Goal: Task Accomplishment & Management: Manage account settings

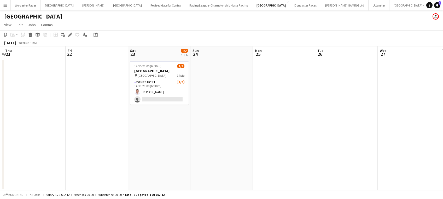
scroll to position [0, 247]
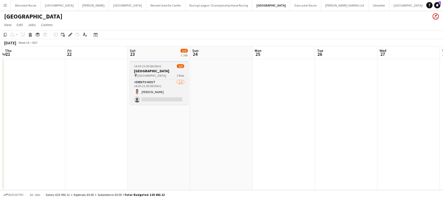
click at [171, 69] on h3 "[GEOGRAPHIC_DATA]" at bounding box center [159, 71] width 58 height 5
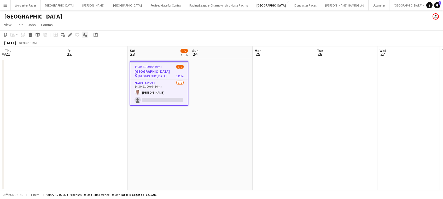
click at [84, 33] on icon at bounding box center [84, 34] width 2 height 3
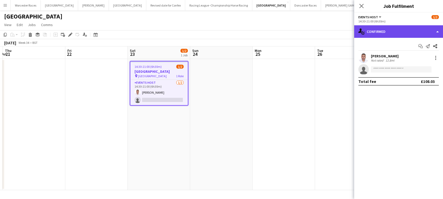
click at [416, 30] on div "single-neutral-actions-check-2 Confirmed" at bounding box center [398, 31] width 89 height 13
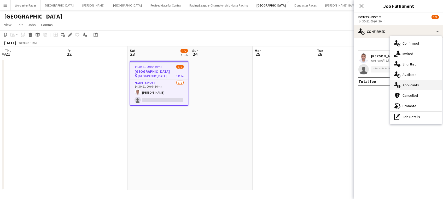
click at [416, 83] on div "single-neutral-actions-information Applicants" at bounding box center [416, 85] width 52 height 10
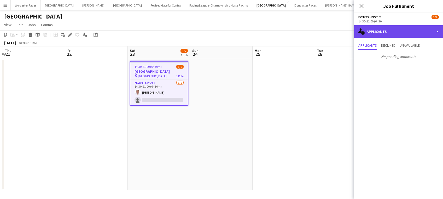
click at [411, 32] on div "single-neutral-actions-information Applicants" at bounding box center [398, 31] width 89 height 13
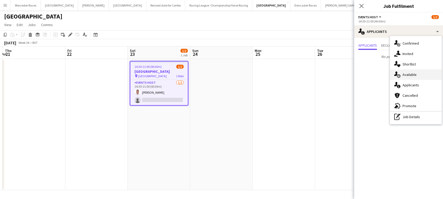
click at [410, 75] on div "single-neutral-actions-upload Available" at bounding box center [416, 74] width 52 height 10
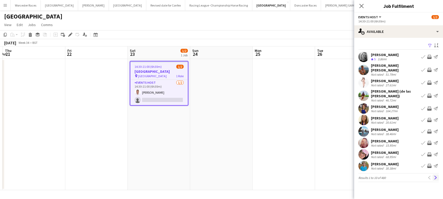
click at [435, 176] on app-icon "Next" at bounding box center [435, 178] width 4 height 4
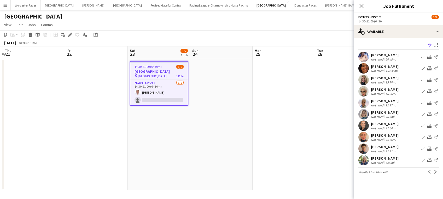
click at [435, 172] on app-icon "Next" at bounding box center [435, 172] width 4 height 4
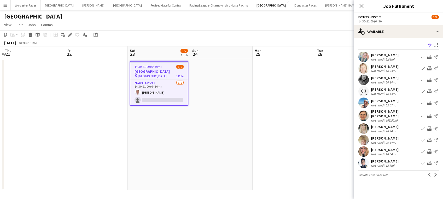
click at [435, 173] on app-icon "Next" at bounding box center [435, 175] width 4 height 4
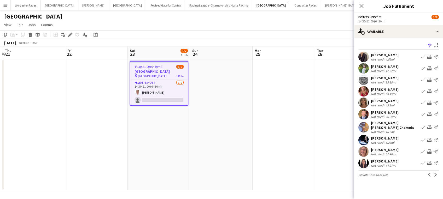
click at [435, 172] on button "Next" at bounding box center [435, 175] width 6 height 6
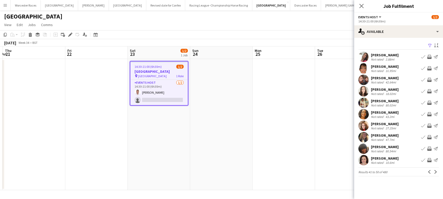
click at [435, 172] on app-icon "Next" at bounding box center [435, 172] width 4 height 4
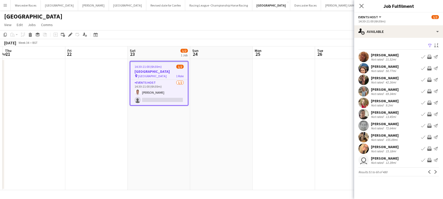
click at [435, 172] on app-icon "Next" at bounding box center [435, 172] width 4 height 4
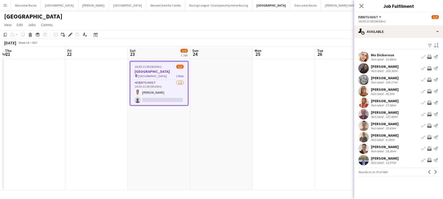
click at [435, 172] on app-icon "Next" at bounding box center [435, 172] width 4 height 4
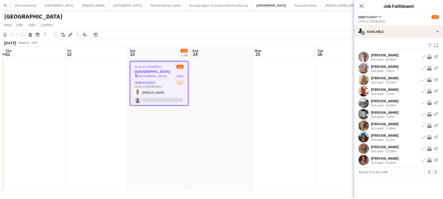
click at [435, 172] on app-icon "Next" at bounding box center [435, 172] width 4 height 4
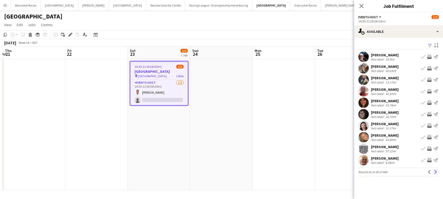
click at [435, 172] on app-icon "Next" at bounding box center [435, 172] width 4 height 4
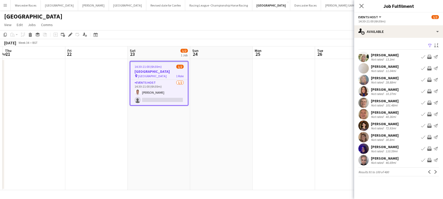
click at [435, 172] on app-icon "Next" at bounding box center [435, 172] width 4 height 4
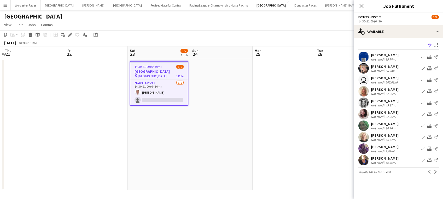
click at [435, 172] on app-icon "Next" at bounding box center [435, 172] width 4 height 4
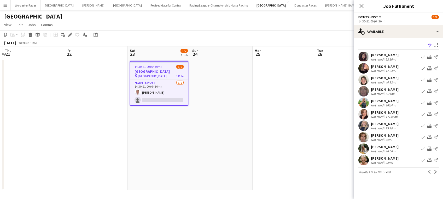
click at [435, 172] on app-icon "Next" at bounding box center [435, 172] width 4 height 4
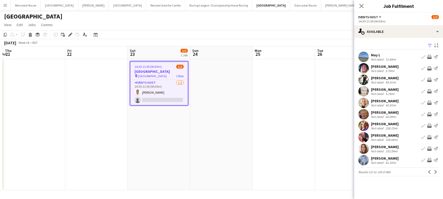
click at [435, 172] on app-icon "Next" at bounding box center [435, 172] width 4 height 4
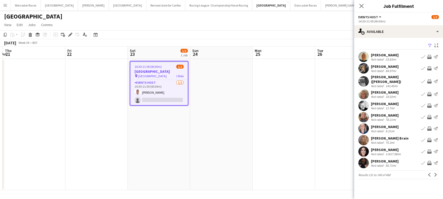
click at [435, 172] on button "Next" at bounding box center [435, 175] width 6 height 6
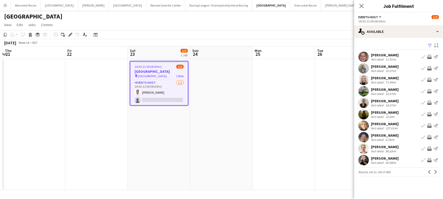
click at [435, 172] on app-icon "Next" at bounding box center [435, 172] width 4 height 4
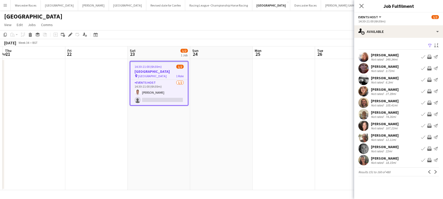
click at [435, 172] on app-icon "Next" at bounding box center [435, 172] width 4 height 4
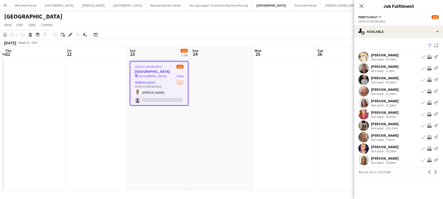
click at [435, 172] on app-icon "Next" at bounding box center [435, 172] width 4 height 4
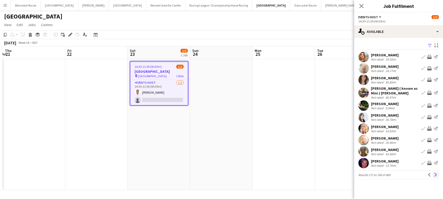
click at [435, 174] on app-icon "Next" at bounding box center [435, 175] width 4 height 4
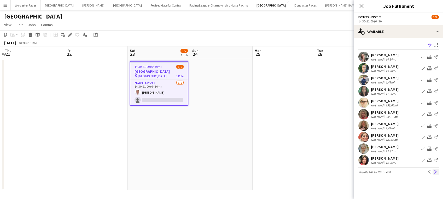
click at [435, 170] on app-icon "Next" at bounding box center [435, 172] width 4 height 4
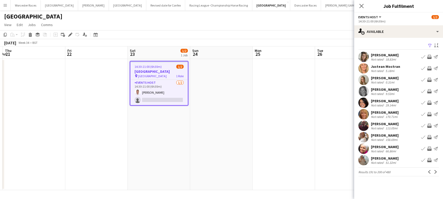
click at [435, 170] on app-icon "Next" at bounding box center [435, 172] width 4 height 4
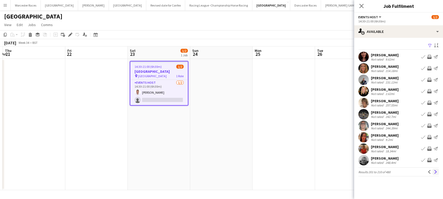
click at [435, 171] on app-icon "Next" at bounding box center [435, 172] width 4 height 4
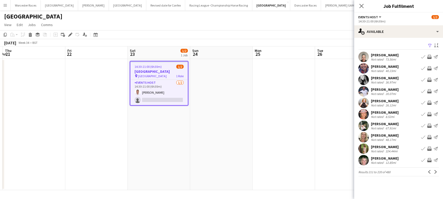
click at [435, 171] on app-icon "Next" at bounding box center [435, 172] width 4 height 4
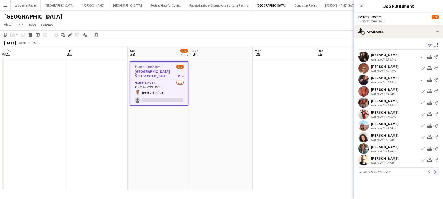
click at [435, 171] on app-icon "Next" at bounding box center [435, 172] width 4 height 4
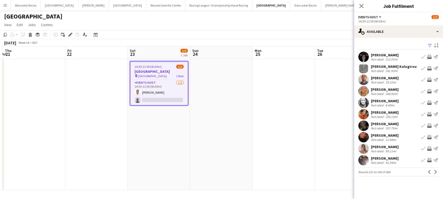
click at [435, 171] on app-icon "Next" at bounding box center [435, 172] width 4 height 4
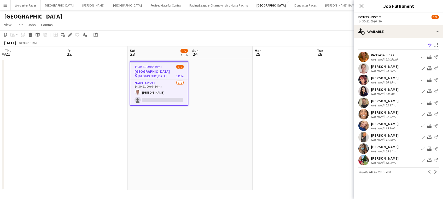
click at [435, 171] on app-icon "Next" at bounding box center [435, 172] width 4 height 4
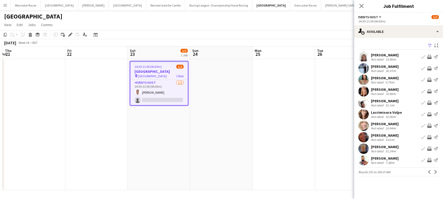
click at [435, 171] on app-icon "Next" at bounding box center [435, 172] width 4 height 4
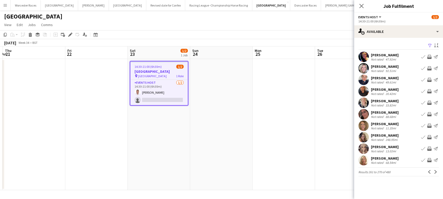
click at [435, 171] on app-icon "Next" at bounding box center [435, 172] width 4 height 4
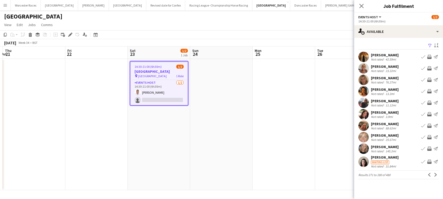
click at [435, 171] on app-pager "Results 271 to 280 of 480 Previous Next" at bounding box center [398, 174] width 80 height 9
click at [435, 172] on button "Next" at bounding box center [435, 175] width 6 height 6
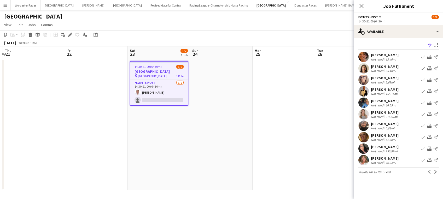
click at [435, 172] on app-icon "Next" at bounding box center [435, 172] width 4 height 4
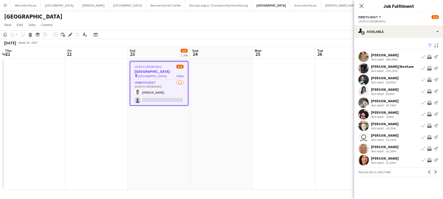
click at [435, 172] on app-icon "Next" at bounding box center [435, 172] width 4 height 4
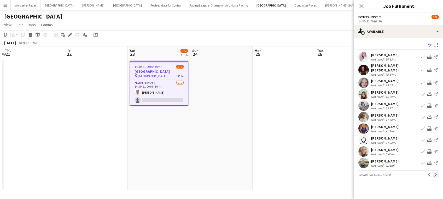
click at [435, 173] on app-icon "Next" at bounding box center [435, 175] width 4 height 4
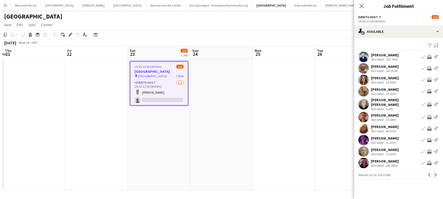
click at [435, 173] on app-icon "Next" at bounding box center [435, 175] width 4 height 4
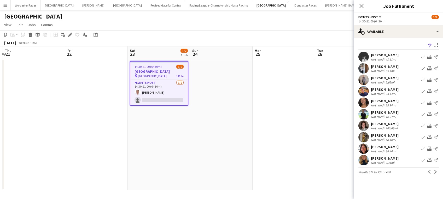
click at [435, 171] on app-icon "Next" at bounding box center [435, 172] width 4 height 4
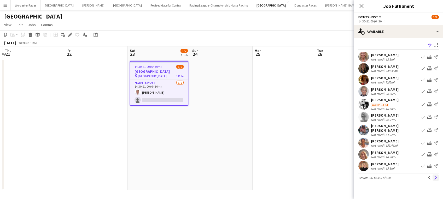
click at [436, 176] on app-icon "Next" at bounding box center [435, 178] width 4 height 4
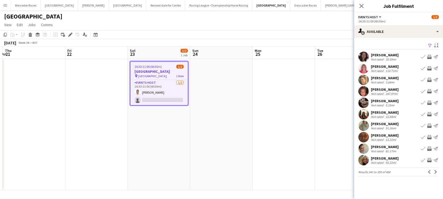
click at [436, 174] on button "Next" at bounding box center [435, 172] width 6 height 6
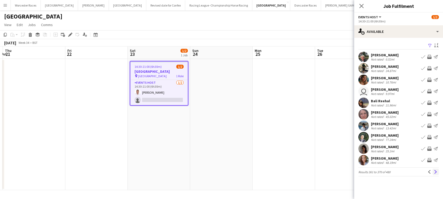
click at [436, 172] on app-icon "Next" at bounding box center [435, 172] width 4 height 4
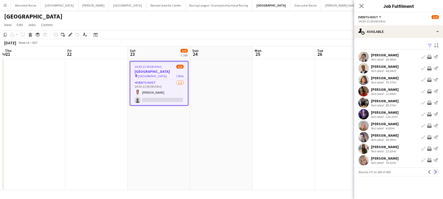
click at [436, 172] on app-icon "Next" at bounding box center [435, 172] width 4 height 4
